Goal: Information Seeking & Learning: Find specific fact

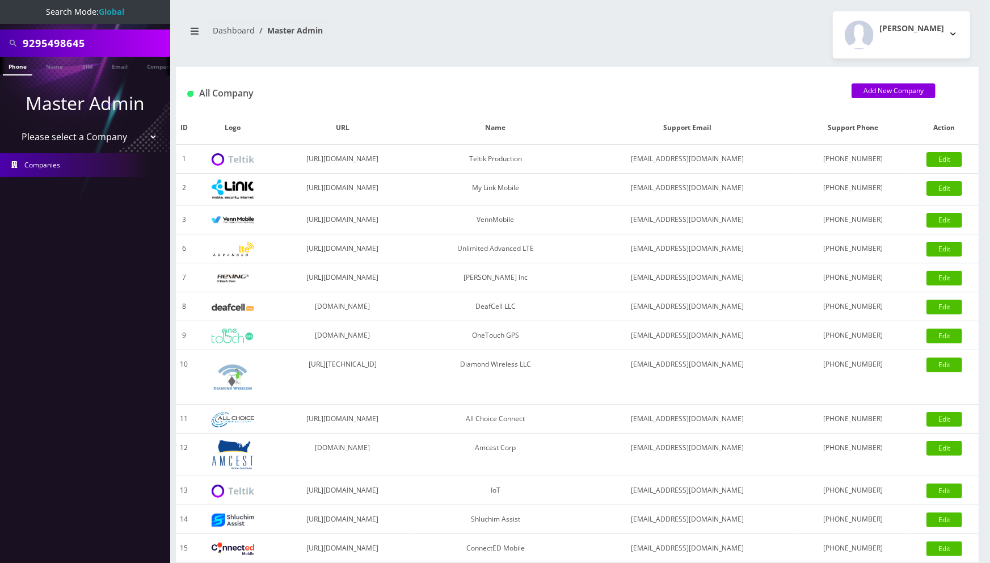
drag, startPoint x: 0, startPoint y: 0, endPoint x: 110, endPoint y: 40, distance: 116.7
click at [110, 42] on input "9295498645" at bounding box center [95, 43] width 145 height 22
type input "8486746428"
click at [19, 69] on link "Phone" at bounding box center [18, 66] width 30 height 19
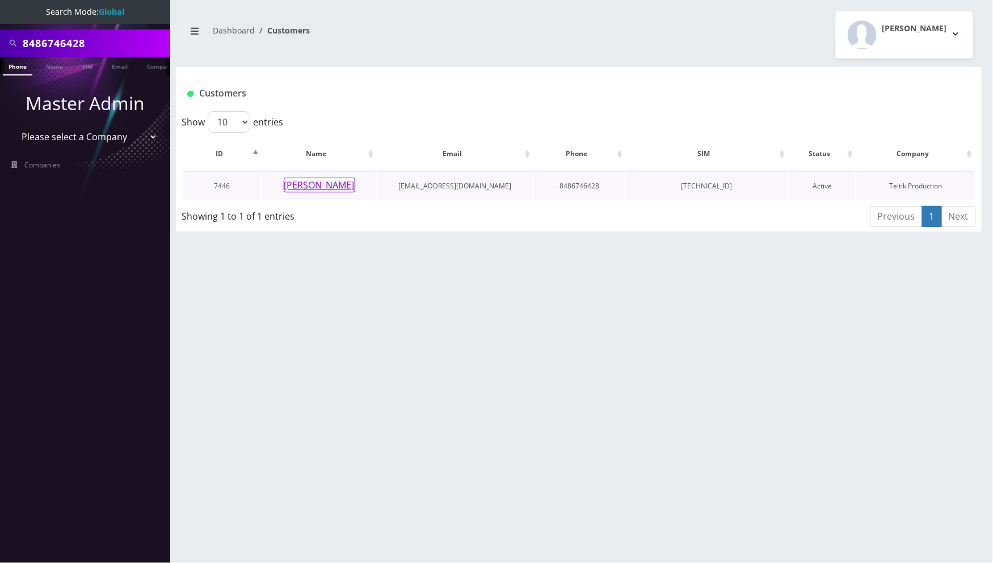
click at [326, 187] on button "[PERSON_NAME]" at bounding box center [320, 185] width 72 height 15
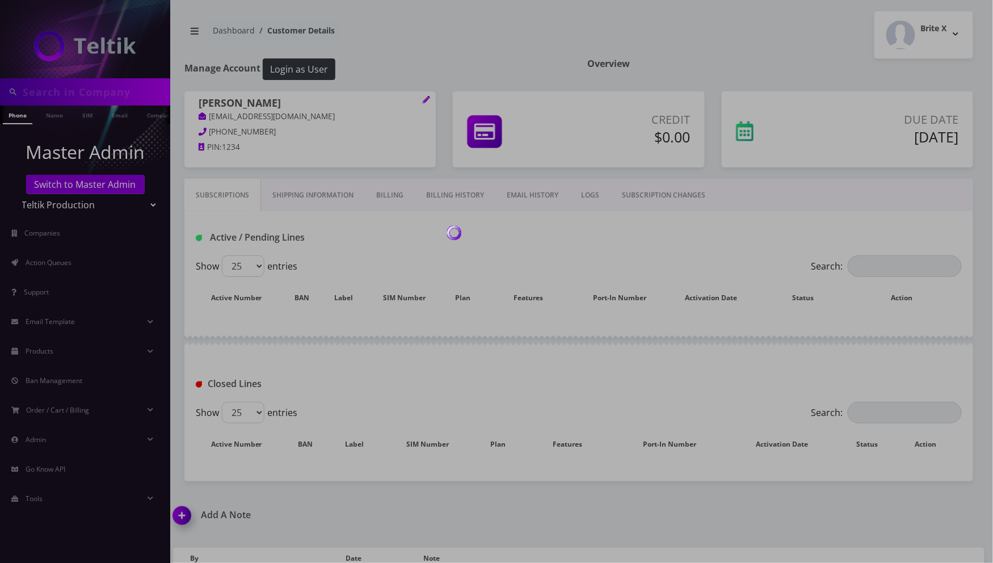
type input "8486746428"
